Goal: Task Accomplishment & Management: Manage account settings

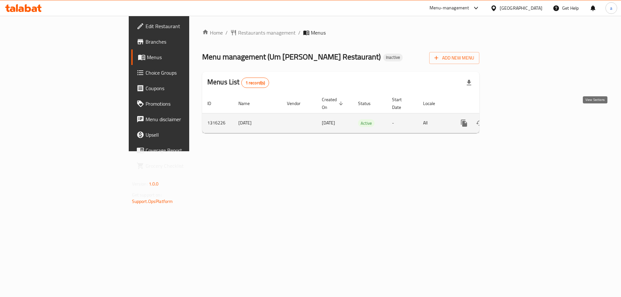
click at [513, 120] on icon "enhanced table" at bounding box center [511, 123] width 6 height 6
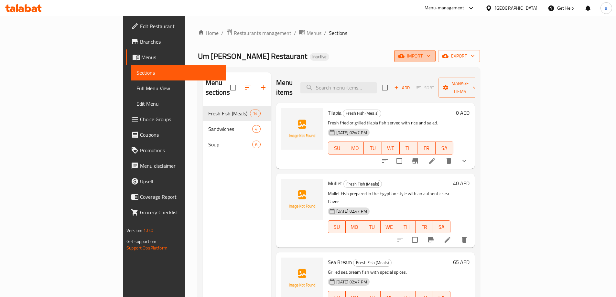
click at [430, 55] on span "import" at bounding box center [414, 56] width 31 height 8
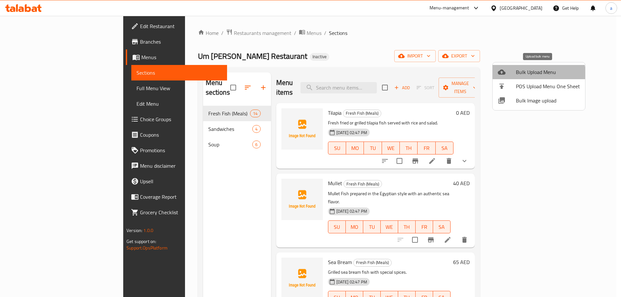
click at [536, 75] on span "Bulk Upload Menu" at bounding box center [548, 72] width 64 height 8
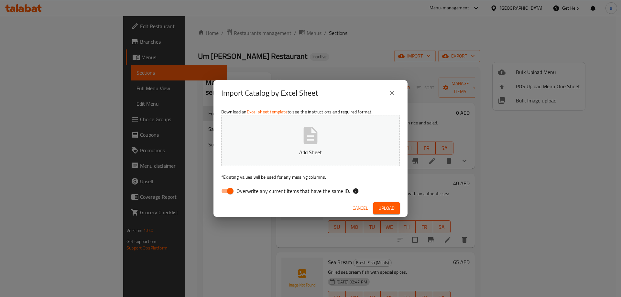
drag, startPoint x: 258, startPoint y: 193, endPoint x: 515, endPoint y: 10, distance: 315.5
click at [258, 193] on span "Overwrite any current items that have the same ID." at bounding box center [292, 191] width 113 height 8
click at [249, 193] on input "Overwrite any current items that have the same ID." at bounding box center [230, 191] width 37 height 12
checkbox input "false"
click at [383, 208] on span "Upload" at bounding box center [386, 208] width 16 height 8
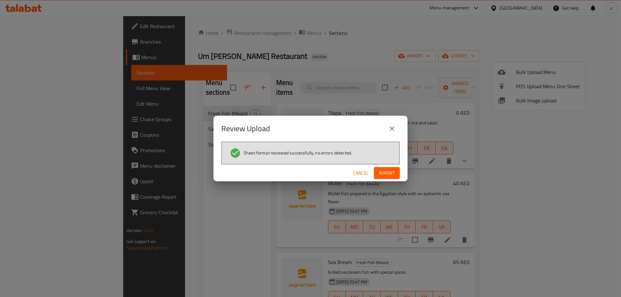
click at [382, 170] on span "Import" at bounding box center [387, 173] width 16 height 8
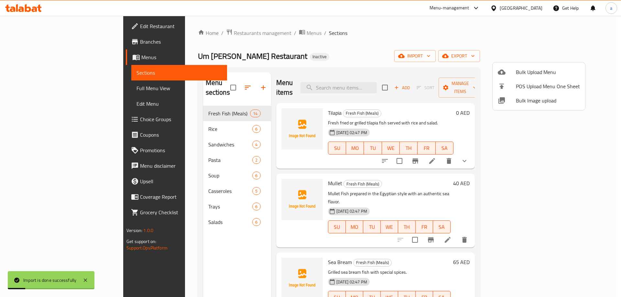
click at [60, 93] on div at bounding box center [310, 148] width 621 height 297
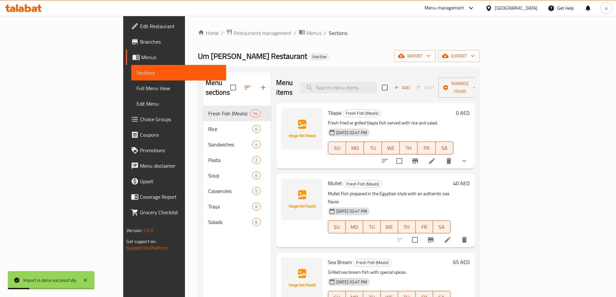
click at [136, 91] on span "Full Menu View" at bounding box center [178, 88] width 84 height 8
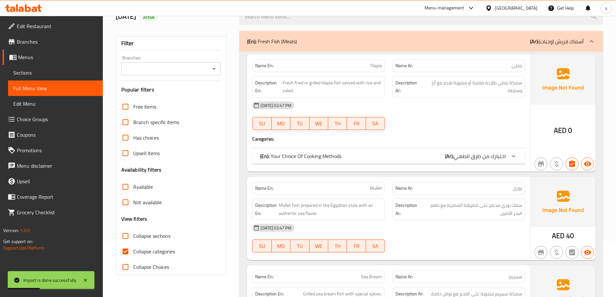
scroll to position [97, 0]
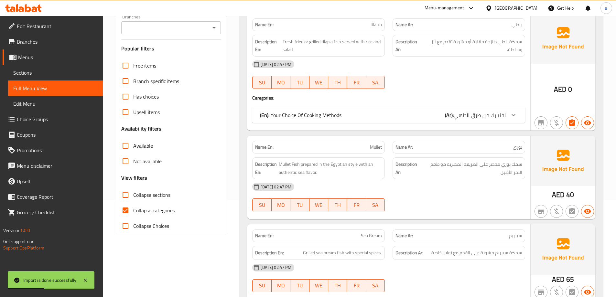
click at [151, 213] on span "Collapse categories" at bounding box center [154, 211] width 42 height 8
click at [133, 213] on input "Collapse categories" at bounding box center [126, 211] width 16 height 16
checkbox input "false"
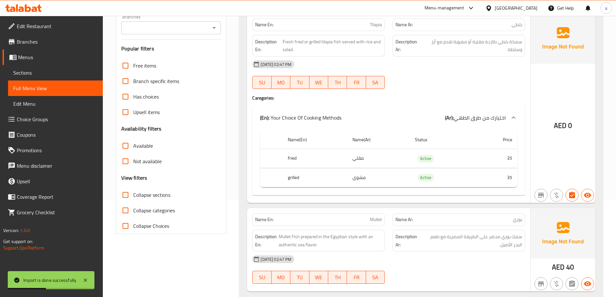
click at [151, 197] on span "Collapse sections" at bounding box center [151, 195] width 37 height 8
click at [133, 197] on input "Collapse sections" at bounding box center [126, 195] width 16 height 16
checkbox input "true"
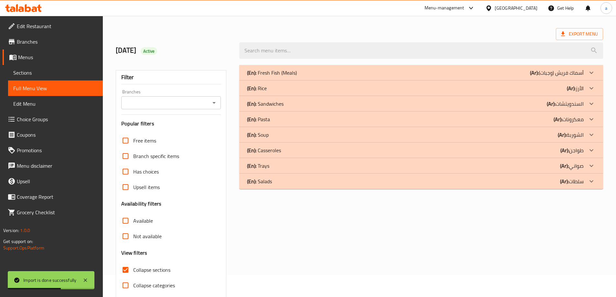
scroll to position [32, 0]
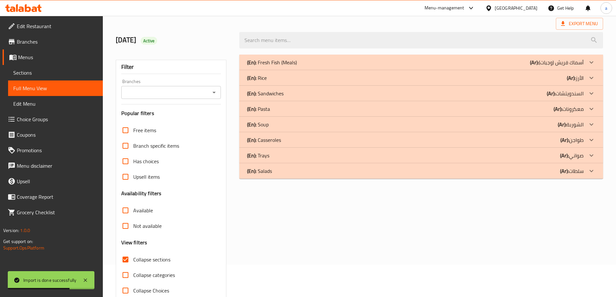
click at [277, 174] on div "(En): Salads (Ar): سلطات" at bounding box center [415, 171] width 337 height 8
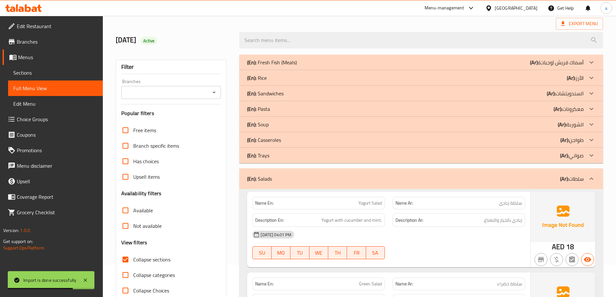
click at [275, 155] on div "(En): Trays (Ar): صواني" at bounding box center [415, 156] width 337 height 8
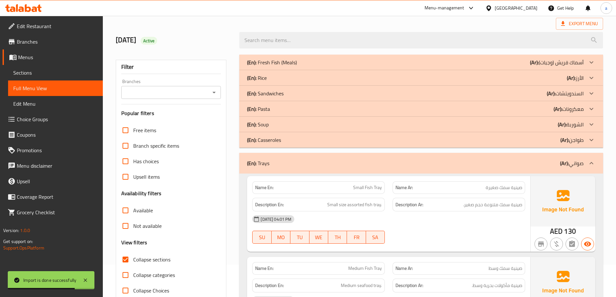
click at [280, 140] on p "(En): Casseroles" at bounding box center [264, 140] width 34 height 8
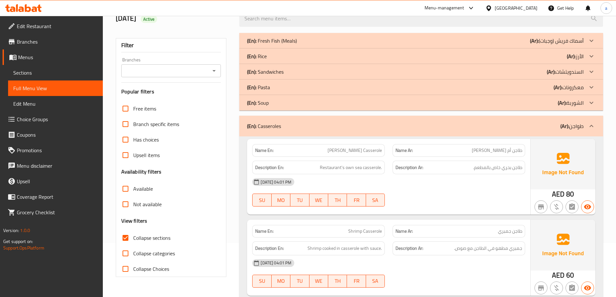
scroll to position [22, 0]
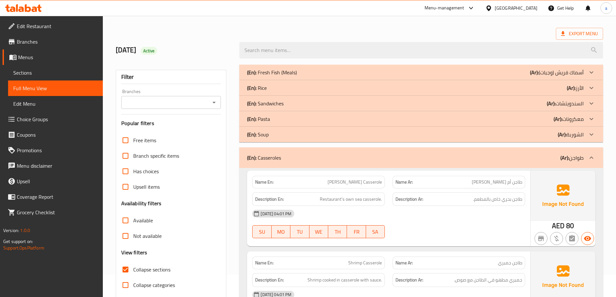
drag, startPoint x: 288, startPoint y: 117, endPoint x: 287, endPoint y: 106, distance: 10.7
click at [288, 117] on div "(En): Pasta (Ar): معكرونات" at bounding box center [415, 119] width 337 height 8
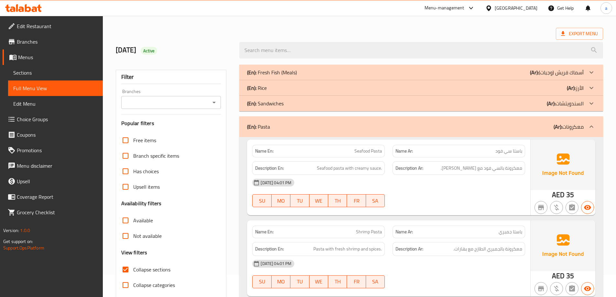
click at [286, 87] on div "(En): Rice (Ar): الأرز" at bounding box center [415, 88] width 337 height 8
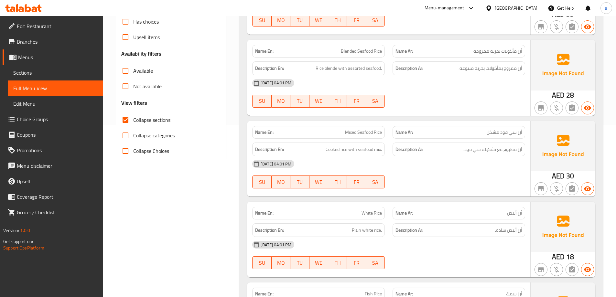
scroll to position [0, 0]
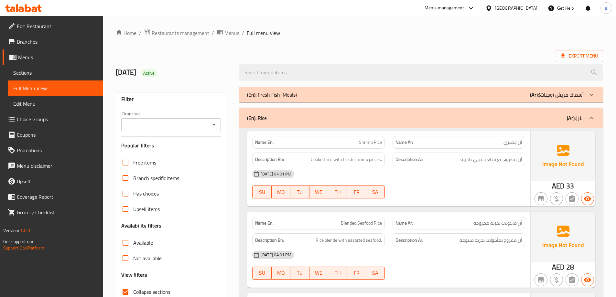
click at [443, 182] on div "[DATE] 04:01 PM" at bounding box center [388, 174] width 281 height 16
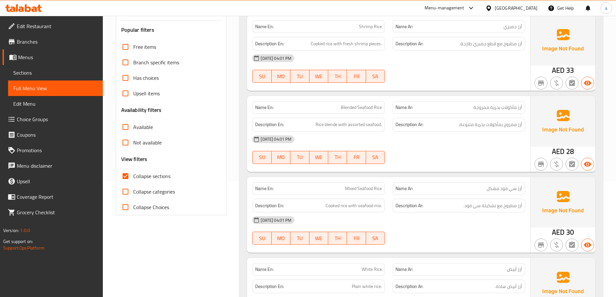
scroll to position [116, 0]
click at [361, 102] on div "Name En: Blended Seafood Rice" at bounding box center [318, 107] width 133 height 13
click at [360, 105] on span "Blended Seafood Rice" at bounding box center [361, 106] width 41 height 7
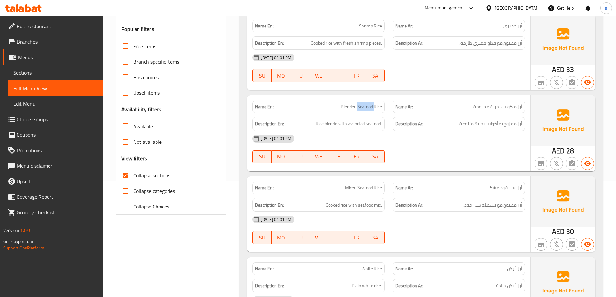
click at [360, 105] on span "Blended Seafood Rice" at bounding box center [361, 106] width 41 height 7
click at [406, 156] on div "07-10-2025 04:01 PM SU MO TU WE TH FR SA" at bounding box center [388, 149] width 281 height 36
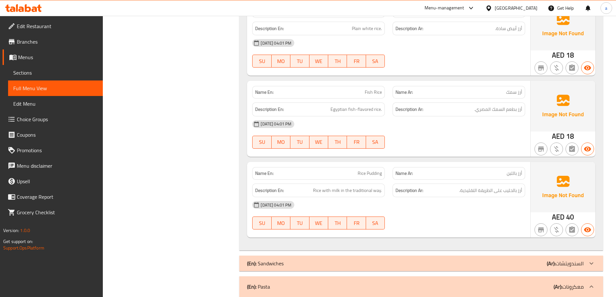
scroll to position [375, 0]
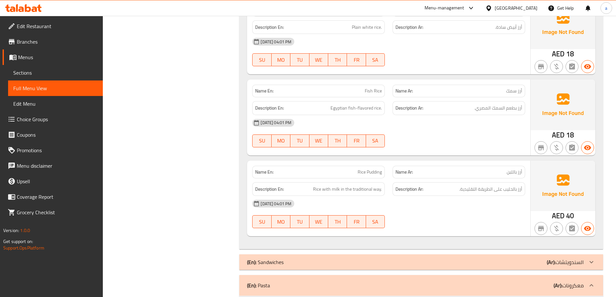
click at [371, 85] on div "Name En: Fish Rice" at bounding box center [318, 91] width 133 height 13
click at [371, 86] on div "Name En: Fish Rice" at bounding box center [318, 91] width 133 height 13
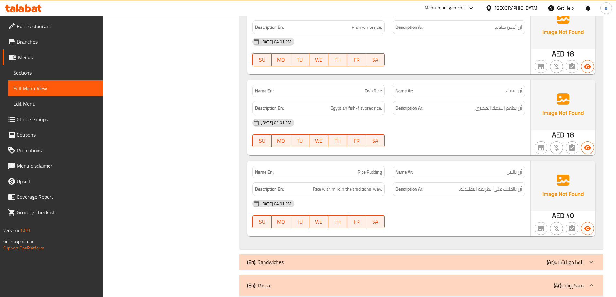
click at [247, 182] on div "Name En: Shrimp Rice Name Ar: أرز جمبري Description En: Cooked rice with fresh …" at bounding box center [421, 1] width 364 height 496
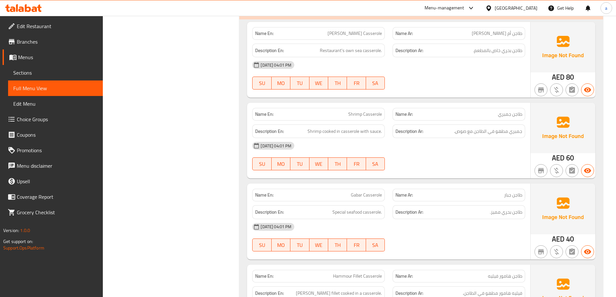
scroll to position [860, 0]
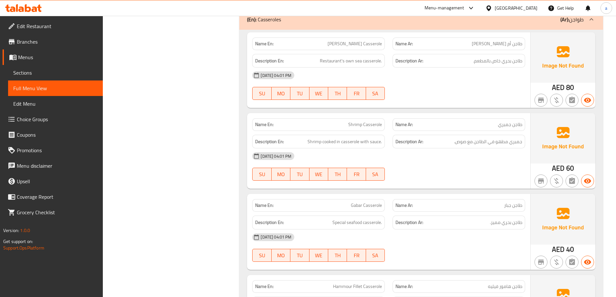
click at [342, 47] on span "[PERSON_NAME] Casserole" at bounding box center [355, 43] width 54 height 7
copy span "[PERSON_NAME] Casserole"
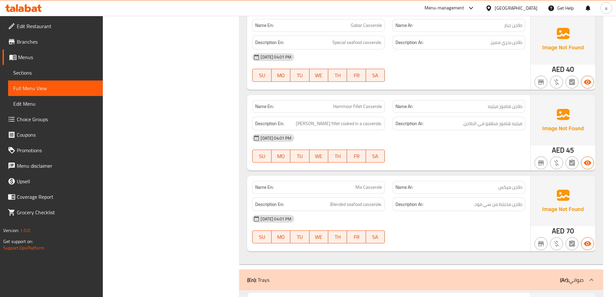
scroll to position [1041, 0]
click at [493, 39] on span "طاجن بحري مميز." at bounding box center [506, 42] width 32 height 8
copy span "مميز"
click at [133, 89] on div "Filter Branches Branches Popular filters Free items Branch specific items Has c…" at bounding box center [174, 184] width 124 height 2285
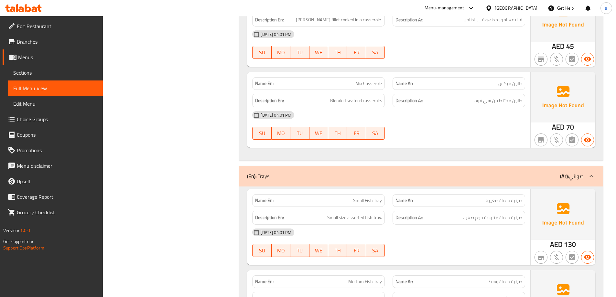
scroll to position [1145, 0]
click at [372, 80] on span "Mix Casserole" at bounding box center [368, 83] width 27 height 7
copy span "Mix Casserole"
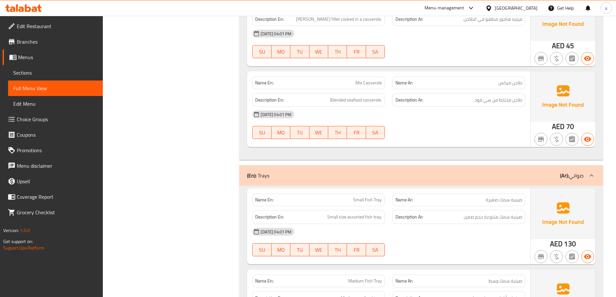
click at [200, 196] on div "Filter Branches Branches Popular filters Free items Branch specific items Has c…" at bounding box center [174, 81] width 124 height 2285
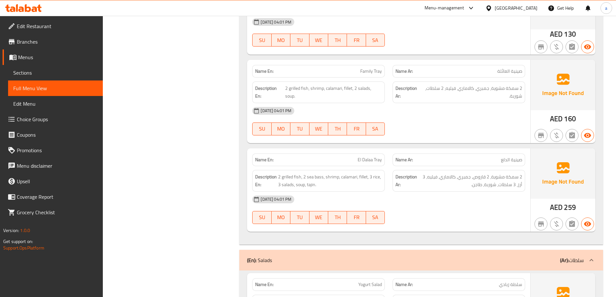
scroll to position [1636, 0]
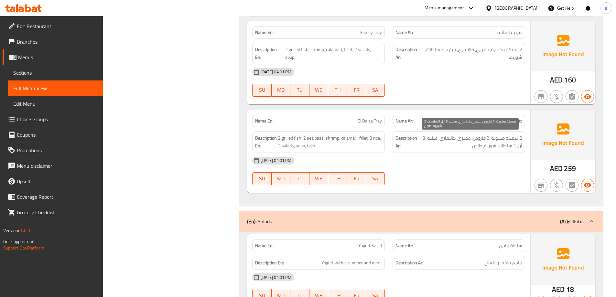
click at [478, 140] on span "2 سمكة مشوية، 2 قاروص، جمبري، كالاماري، فيليه، 3 أرز، 3 سلطات، شوربة، طاجن." at bounding box center [470, 142] width 104 height 16
copy span "قاروص"
click at [344, 158] on div "[DATE] 04:01 PM" at bounding box center [388, 161] width 281 height 16
click at [371, 122] on span "El Dalaa Tray" at bounding box center [370, 121] width 24 height 7
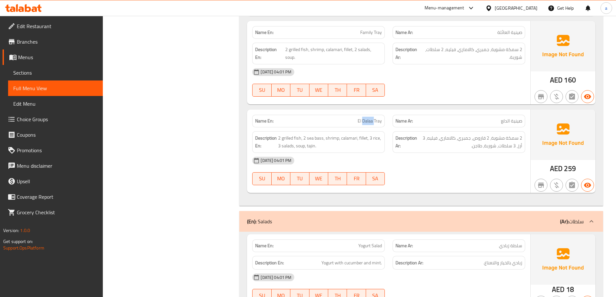
click at [371, 122] on span "El Dalaa Tray" at bounding box center [370, 121] width 24 height 7
copy span "El Dalaa Tray"
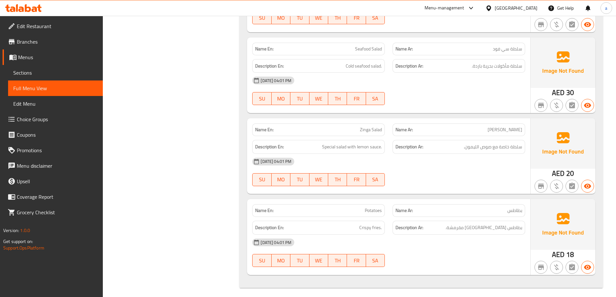
scroll to position [2080, 0]
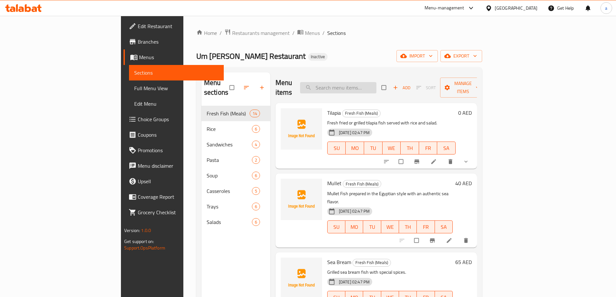
click at [371, 82] on input "search" at bounding box center [338, 87] width 76 height 11
paste input "Blended Seafood Rice"
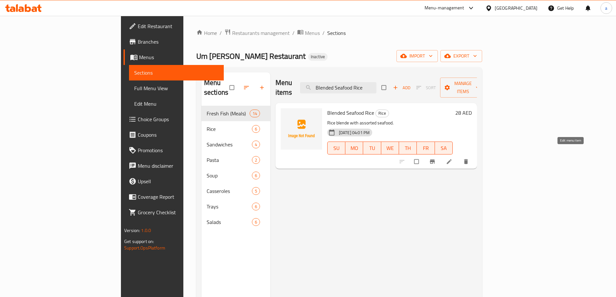
type input "Blended Seafood Rice"
click at [451, 159] on icon at bounding box center [449, 161] width 5 height 5
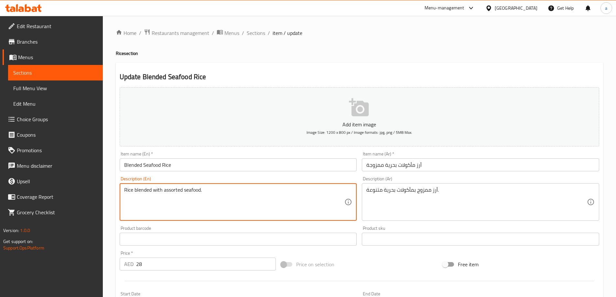
type textarea "Rice blended with assorted seafood."
click at [213, 173] on div "Item name (En)   * Blended Seafood Rice Item name (En) *" at bounding box center [238, 161] width 242 height 25
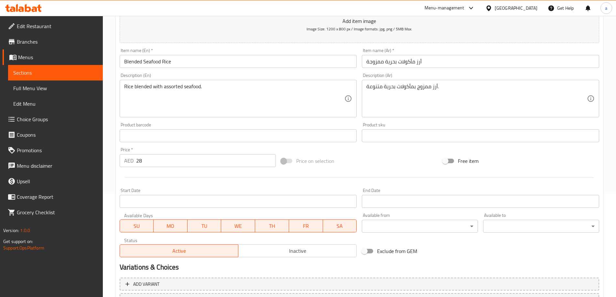
scroll to position [160, 0]
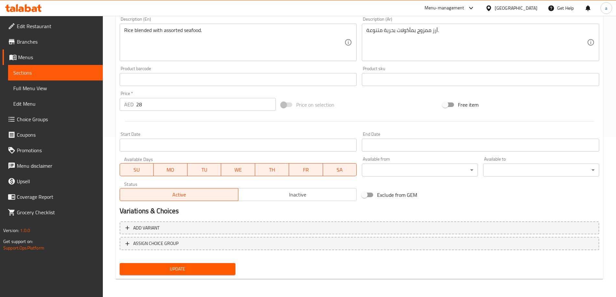
click at [182, 269] on span "Update" at bounding box center [178, 269] width 106 height 8
click at [63, 73] on span "Sections" at bounding box center [55, 73] width 84 height 8
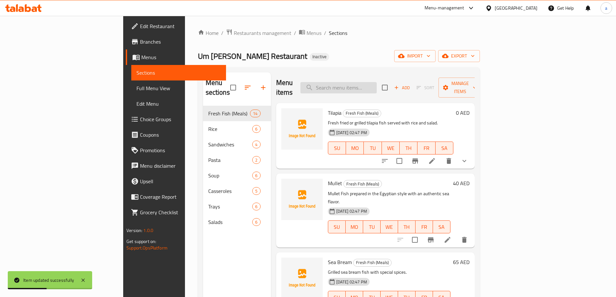
click at [377, 83] on input "search" at bounding box center [338, 87] width 76 height 11
paste input "Fish Rice"
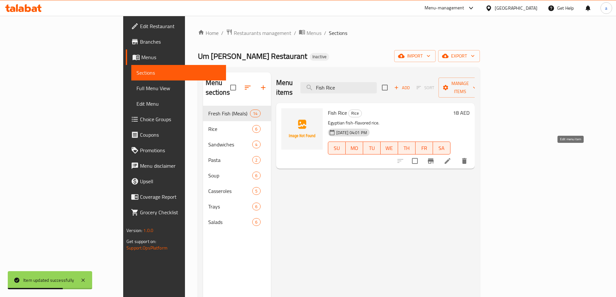
type input "Fish Rice"
click at [457, 156] on li at bounding box center [447, 161] width 18 height 12
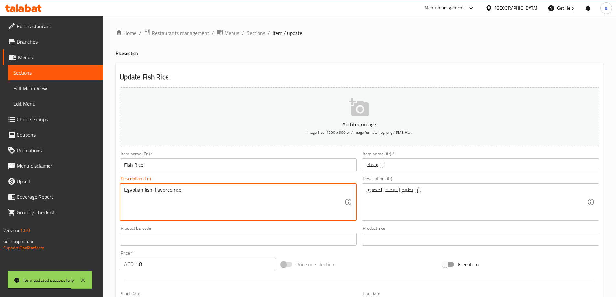
click at [144, 192] on textarea "Egyptian fish-flavored rice." at bounding box center [234, 202] width 221 height 31
click at [155, 193] on textarea "Rice with egyptian seafood flavor" at bounding box center [234, 202] width 221 height 31
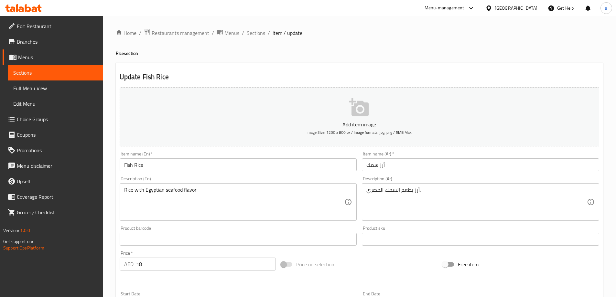
click at [189, 75] on h2 "Update Fish Rice" at bounding box center [359, 77] width 479 height 10
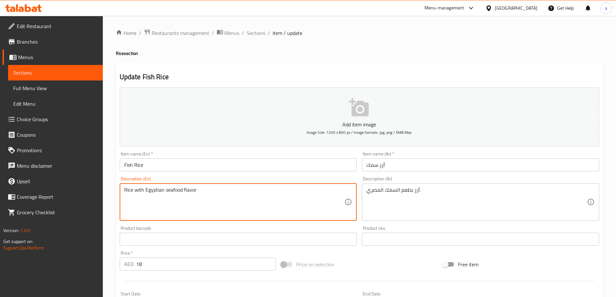
drag, startPoint x: 183, startPoint y: 189, endPoint x: 165, endPoint y: 193, distance: 18.3
type textarea "Rice with Egyptian fish flavor"
click at [241, 180] on div "Description (En) Rice with Egyptian fish flavor Description (En)" at bounding box center [238, 199] width 237 height 44
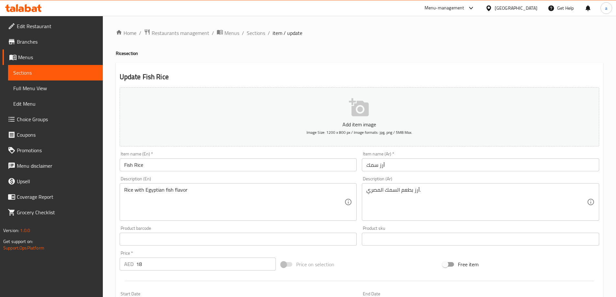
click at [304, 180] on div "Description (En) Rice with Egyptian fish flavor Description (En)" at bounding box center [238, 199] width 237 height 44
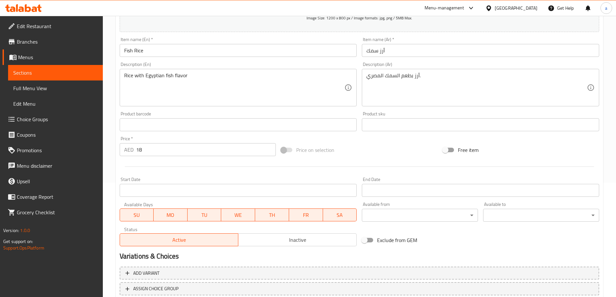
scroll to position [30, 0]
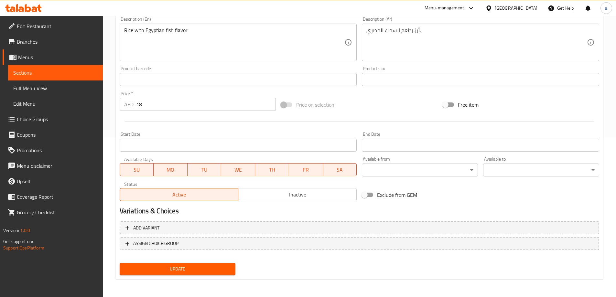
click at [220, 265] on span "Update" at bounding box center [178, 269] width 106 height 8
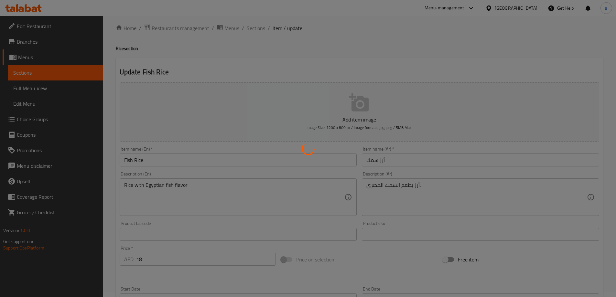
scroll to position [0, 0]
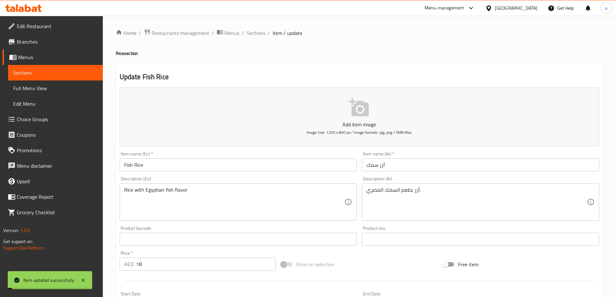
click at [79, 73] on span "Sections" at bounding box center [55, 73] width 84 height 8
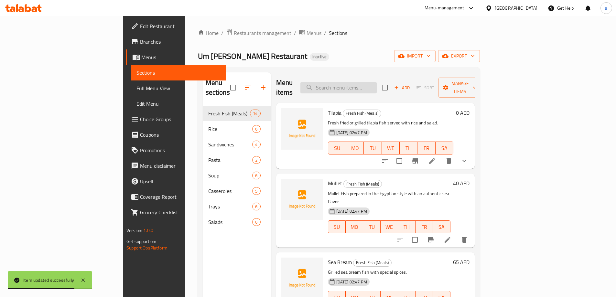
click at [360, 82] on input "search" at bounding box center [338, 87] width 76 height 11
paste input "[PERSON_NAME] Casserole"
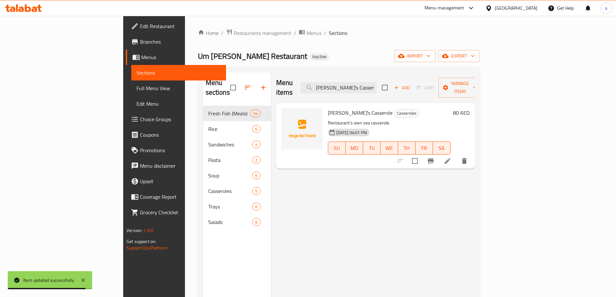
type input "[PERSON_NAME] Casserole"
click at [457, 155] on li at bounding box center [447, 161] width 18 height 12
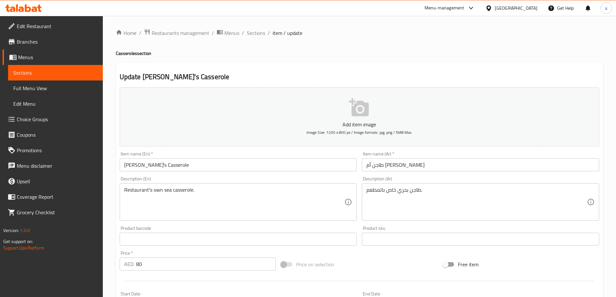
click at [231, 183] on div "Restaurant's own sea casserole. Description (En)" at bounding box center [238, 202] width 237 height 38
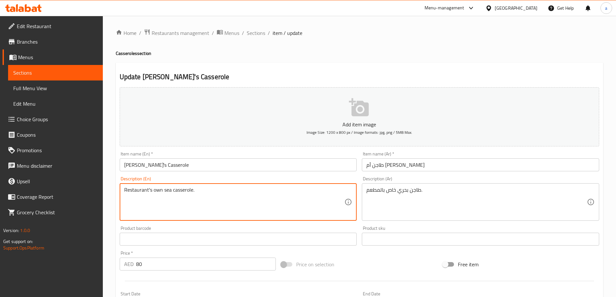
click at [157, 190] on textarea "Restaurant's own sea casserole." at bounding box center [234, 202] width 221 height 31
type textarea "Restaurant's special sea casserole."
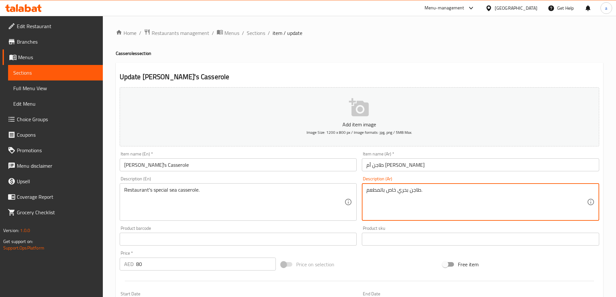
drag, startPoint x: 397, startPoint y: 192, endPoint x: 419, endPoint y: 194, distance: 22.1
click at [366, 179] on div "Description (Ar) طاجن بحري خاص بالمطعم. Description (Ar)" at bounding box center [480, 199] width 237 height 44
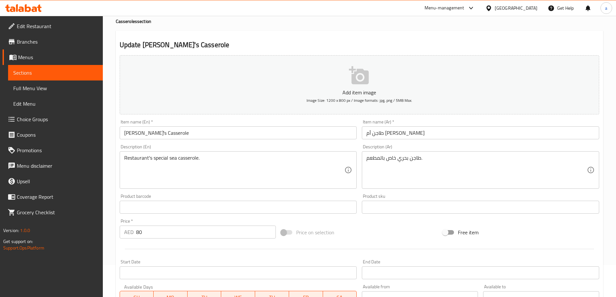
scroll to position [32, 0]
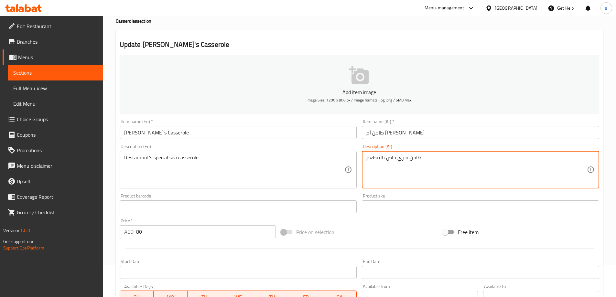
click at [406, 158] on textarea "طاجن بحري خاص بالمطعم." at bounding box center [476, 170] width 221 height 31
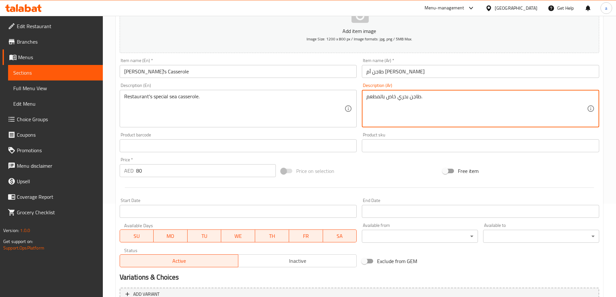
scroll to position [160, 0]
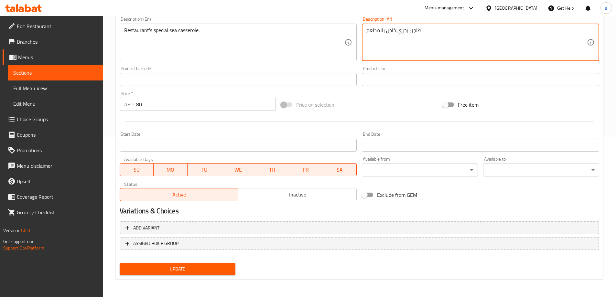
click at [189, 269] on span "Update" at bounding box center [178, 269] width 106 height 8
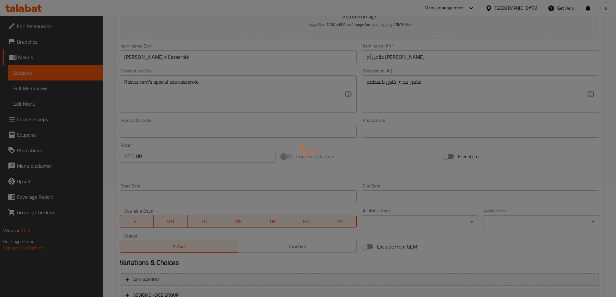
scroll to position [63, 0]
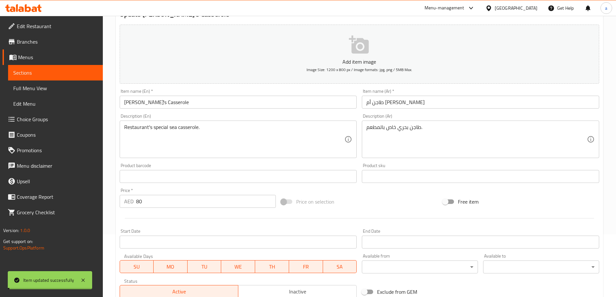
click at [64, 71] on span "Sections" at bounding box center [55, 73] width 84 height 8
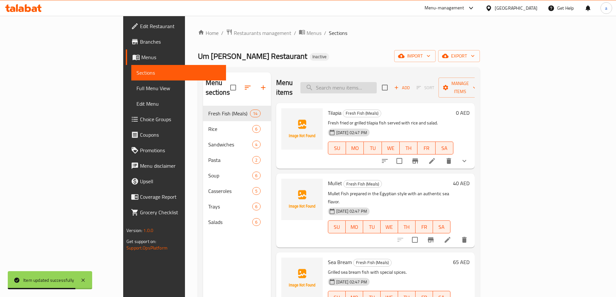
click at [377, 88] on input "search" at bounding box center [338, 87] width 76 height 11
paste input "Mix Casserole"
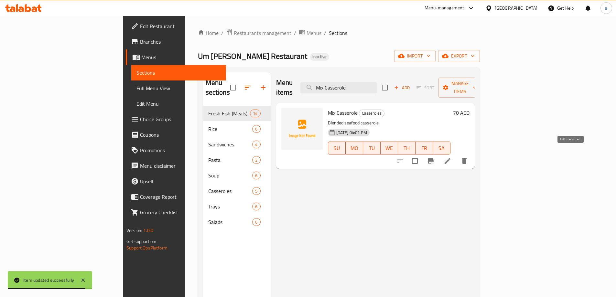
type input "Mix Casserole"
click at [451, 157] on icon at bounding box center [448, 161] width 8 height 8
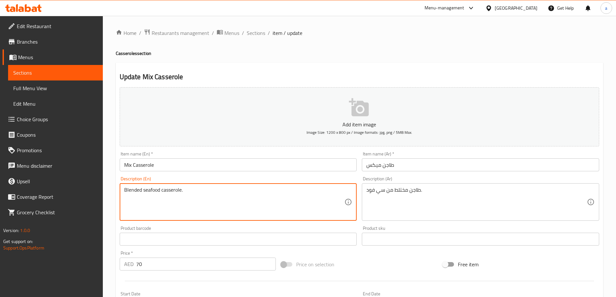
click at [172, 192] on textarea "Blended seafood casserole." at bounding box center [234, 202] width 221 height 31
click at [143, 189] on textarea "Blended seafood ." at bounding box center [234, 202] width 221 height 31
paste textarea "casserole"
click at [210, 176] on div "Description (En) Blended casserole of seafood . Description (En)" at bounding box center [238, 198] width 242 height 49
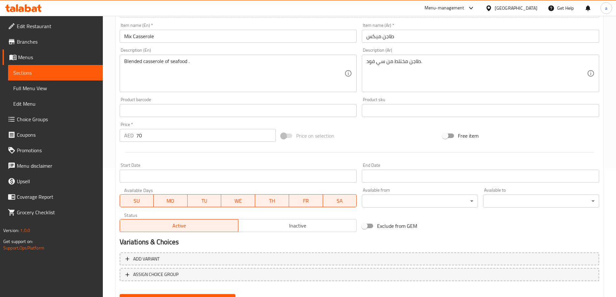
scroll to position [160, 0]
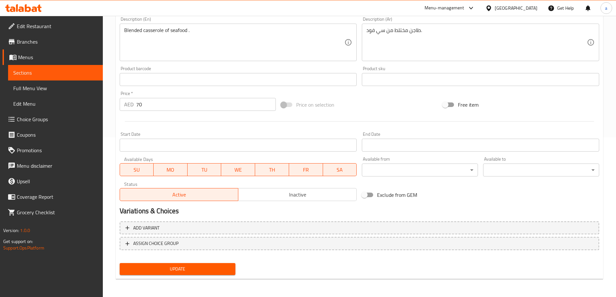
click at [184, 273] on span "Update" at bounding box center [178, 269] width 106 height 8
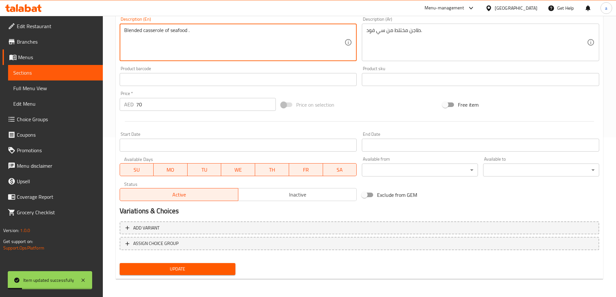
click at [190, 33] on textarea "Blended casserole of seafood ." at bounding box center [234, 42] width 221 height 31
click at [188, 32] on textarea "Blended casserole of seafood ." at bounding box center [234, 42] width 221 height 31
type textarea "Blended casserole of seafood."
click at [192, 275] on button "Update" at bounding box center [178, 269] width 116 height 12
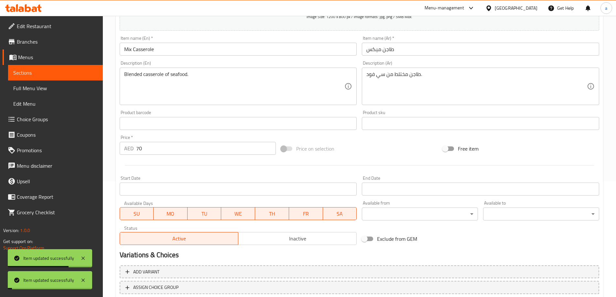
scroll to position [63, 0]
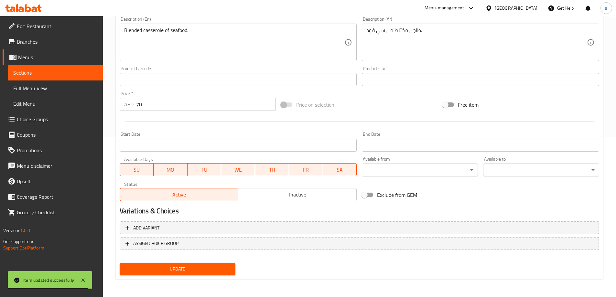
click at [57, 77] on link "Sections" at bounding box center [55, 73] width 95 height 16
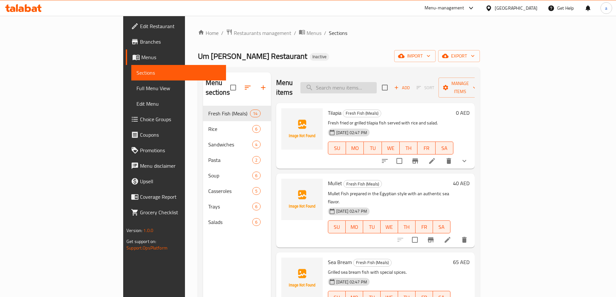
click at [363, 85] on input "search" at bounding box center [338, 87] width 76 height 11
paste input "El Dalaa Tray"
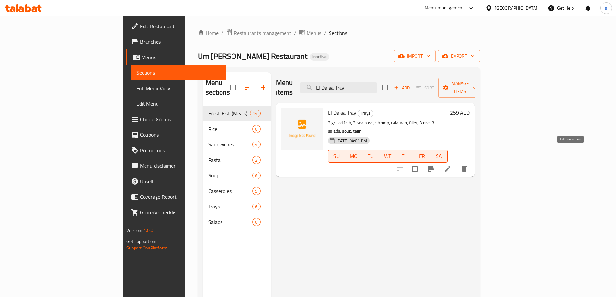
type input "El Dalaa Tray"
click at [450, 166] on icon at bounding box center [448, 169] width 6 height 6
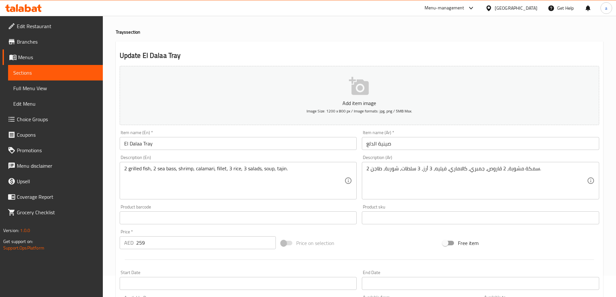
scroll to position [32, 0]
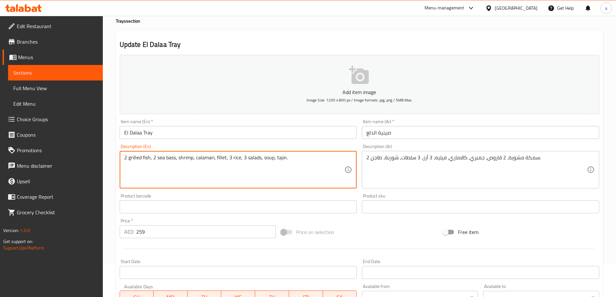
click at [277, 156] on textarea "2 grilled fish, 2 sea bass, shrimp, calamari, fillet, 3 rice, 3 salads, soup, t…" at bounding box center [234, 170] width 221 height 31
paste textarea "Casserole"
type textarea "2 grilled fish, 2 sea bass, shrimp, calamari, fillet, 3 rice, 3 salads, soup, c…"
click at [267, 152] on div "2 grilled fish, 2 sea bass, shrimp, calamari, fillet, 3 rice, 3 salads, soup, C…" at bounding box center [238, 170] width 237 height 38
click at [274, 141] on div "Item name (En)   * El Dalaa Tray Item name (En) *" at bounding box center [238, 129] width 242 height 25
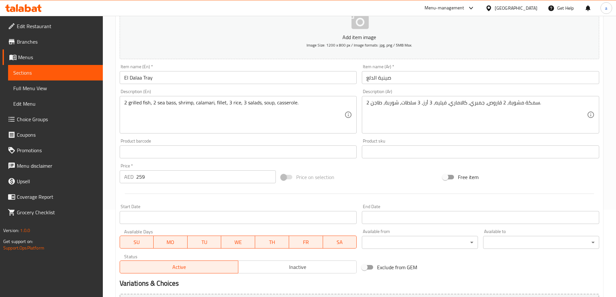
scroll to position [160, 0]
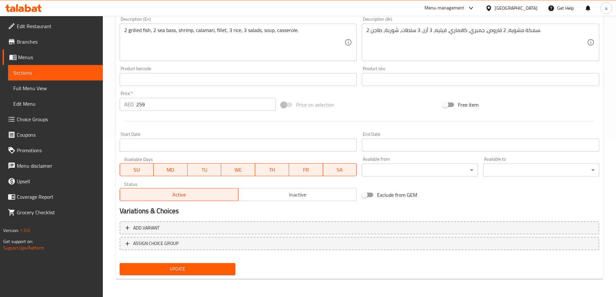
click at [194, 268] on span "Update" at bounding box center [178, 269] width 106 height 8
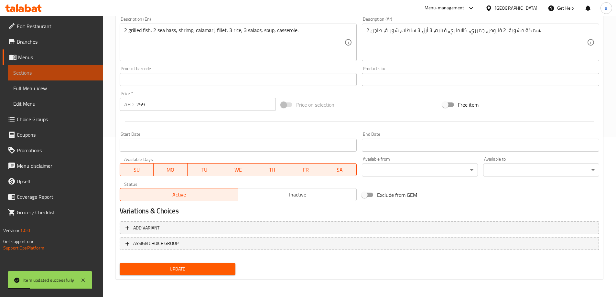
click at [45, 69] on span "Sections" at bounding box center [55, 73] width 84 height 8
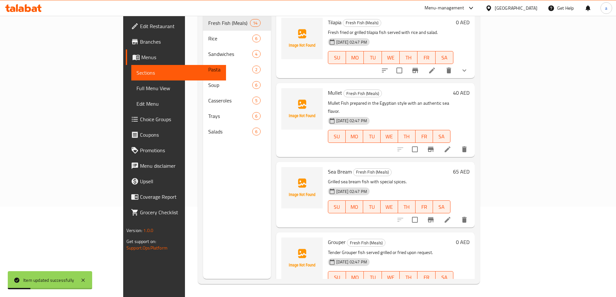
scroll to position [91, 0]
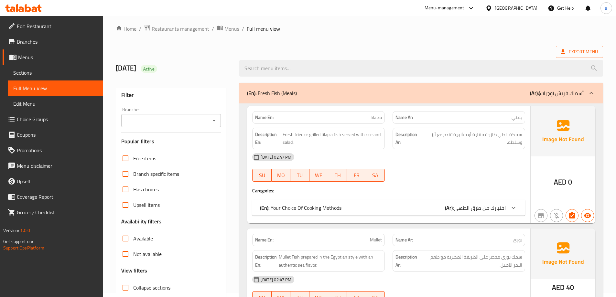
scroll to position [79, 0]
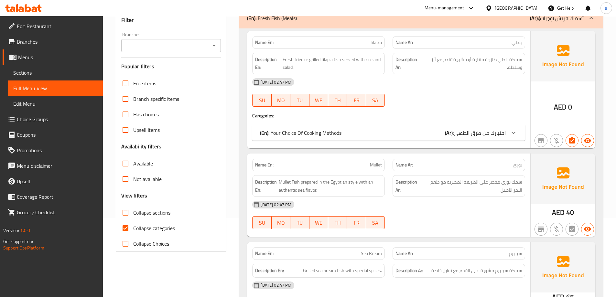
drag, startPoint x: 164, startPoint y: 225, endPoint x: 162, endPoint y: 215, distance: 10.2
click at [164, 225] on span "Collapse categories" at bounding box center [154, 228] width 42 height 8
click at [133, 225] on input "Collapse categories" at bounding box center [126, 229] width 16 height 16
checkbox input "false"
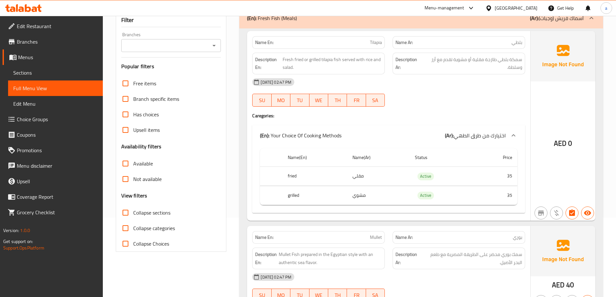
click at [161, 214] on span "Collapse sections" at bounding box center [151, 213] width 37 height 8
click at [133, 214] on input "Collapse sections" at bounding box center [126, 213] width 16 height 16
checkbox input "true"
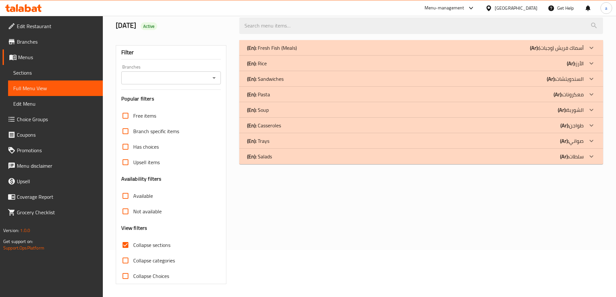
scroll to position [47, 0]
click at [301, 157] on div "(En): Salads (Ar): سلطات" at bounding box center [415, 157] width 337 height 8
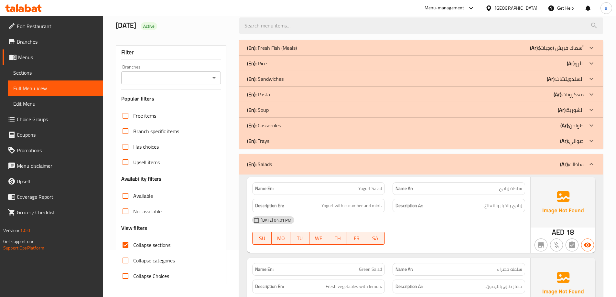
click at [292, 141] on div "(En): Trays (Ar): صواني" at bounding box center [415, 141] width 337 height 8
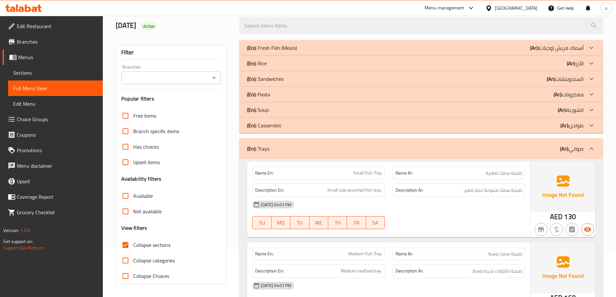
click at [284, 124] on div "(En): Casseroles (Ar): طواجن" at bounding box center [415, 126] width 337 height 8
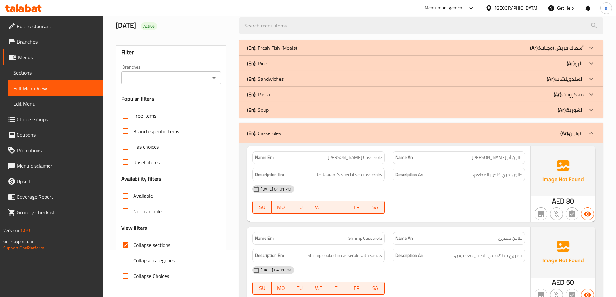
click at [280, 94] on div "(En): Pasta (Ar): معكرونات" at bounding box center [415, 95] width 337 height 8
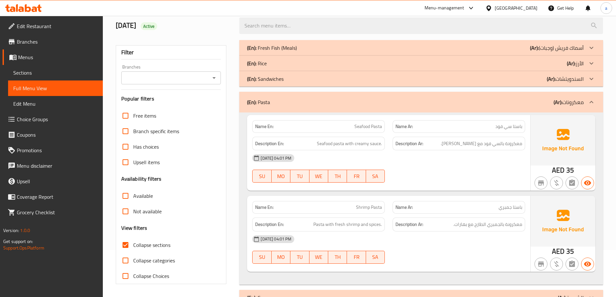
click at [287, 66] on div "(En): Rice (Ar): الأرز" at bounding box center [415, 63] width 337 height 8
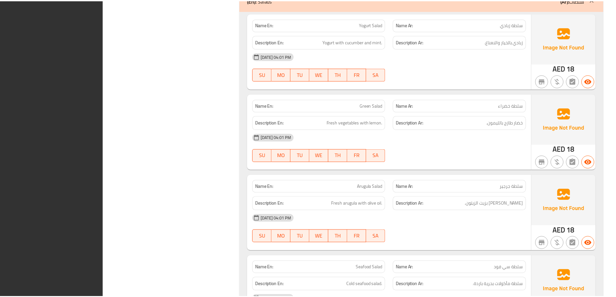
scroll to position [2080, 0]
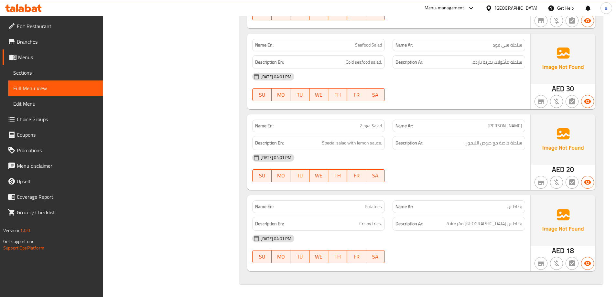
drag, startPoint x: 70, startPoint y: 73, endPoint x: 124, endPoint y: 3, distance: 88.3
click at [70, 73] on span "Sections" at bounding box center [55, 73] width 84 height 8
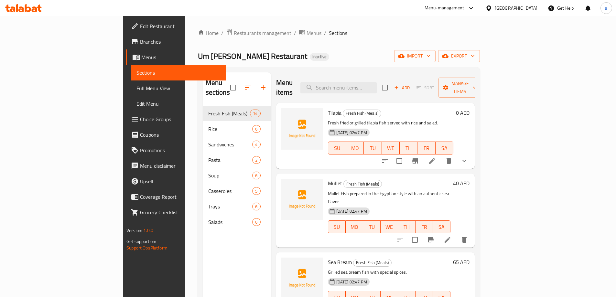
click at [406, 57] on div "Um [PERSON_NAME] Restaurant Inactive import export" at bounding box center [339, 56] width 282 height 12
click at [475, 56] on span "export" at bounding box center [458, 56] width 31 height 8
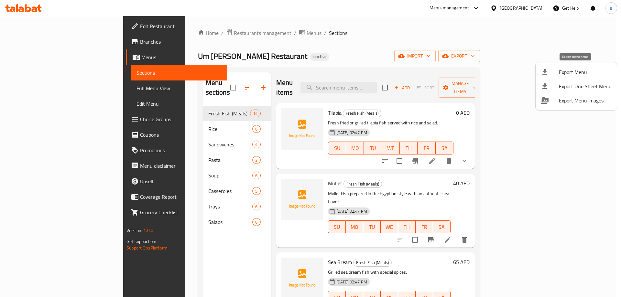
click at [567, 74] on span "Export Menu" at bounding box center [585, 72] width 53 height 8
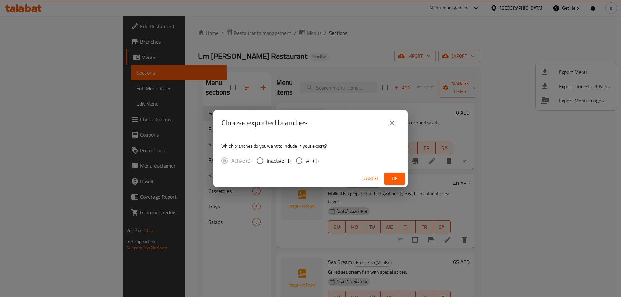
click at [302, 155] on input "All (1)" at bounding box center [299, 161] width 14 height 14
radio input "true"
click at [398, 181] on span "Ok" at bounding box center [394, 179] width 10 height 8
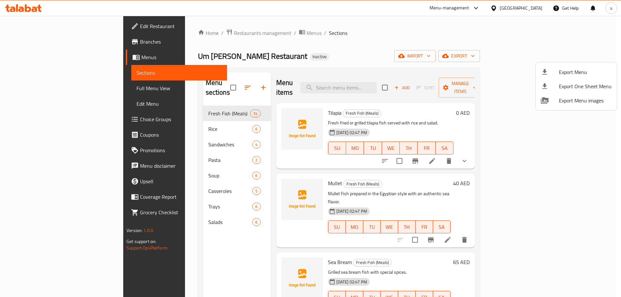
click at [26, 5] on div at bounding box center [310, 148] width 621 height 297
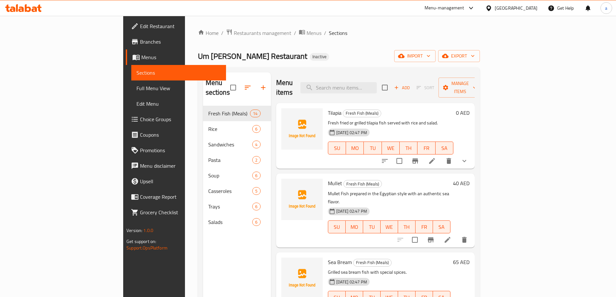
click at [28, 7] on icon at bounding box center [28, 8] width 6 height 8
